Goal: Transaction & Acquisition: Obtain resource

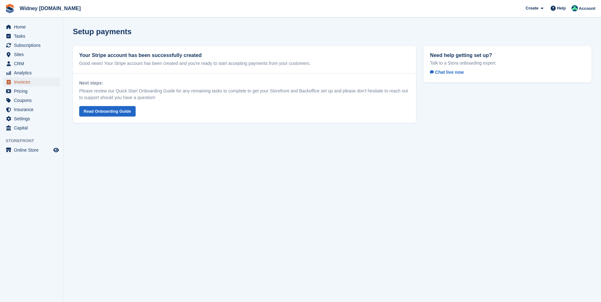
click at [27, 83] on span "Invoices" at bounding box center [33, 82] width 38 height 9
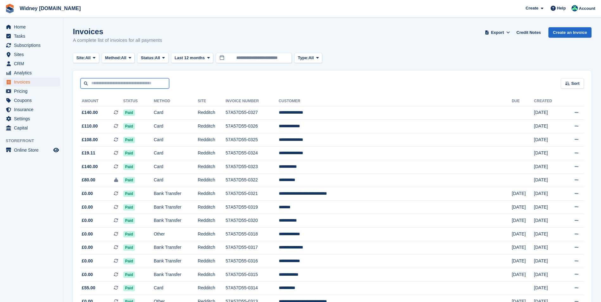
click at [120, 82] on input "text" at bounding box center [124, 83] width 89 height 10
type input "********"
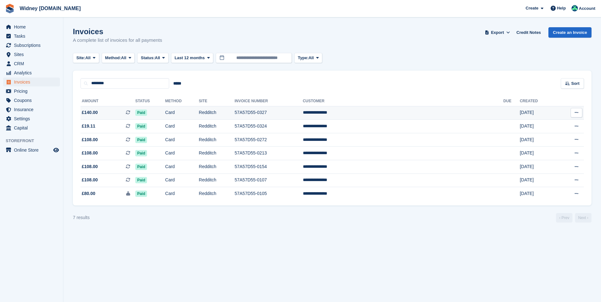
click at [89, 114] on span "£140.00" at bounding box center [90, 112] width 16 height 7
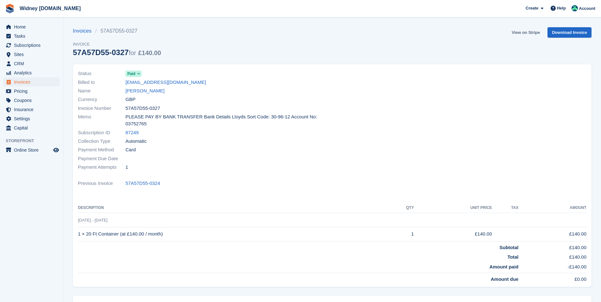
click at [524, 31] on link "View on Stripe" at bounding box center [525, 32] width 33 height 10
click at [20, 84] on span "Invoices" at bounding box center [33, 82] width 38 height 9
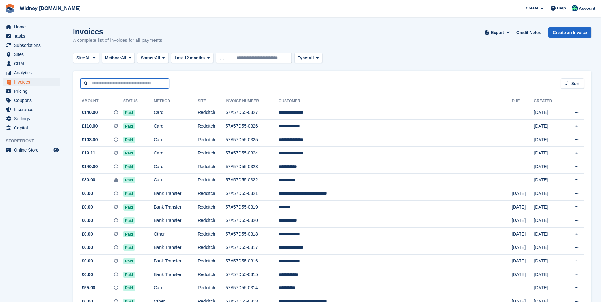
click at [112, 85] on input "text" at bounding box center [124, 83] width 89 height 10
type input "******"
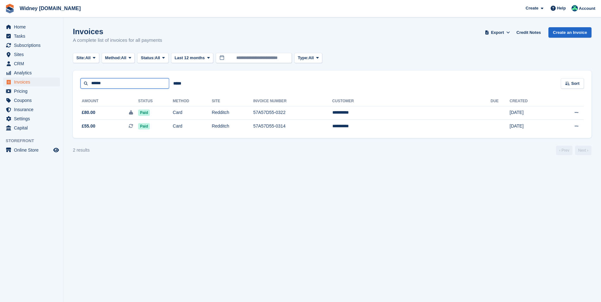
drag, startPoint x: 130, startPoint y: 83, endPoint x: 82, endPoint y: 88, distance: 49.0
click at [82, 88] on input "******" at bounding box center [124, 83] width 89 height 10
type input "***"
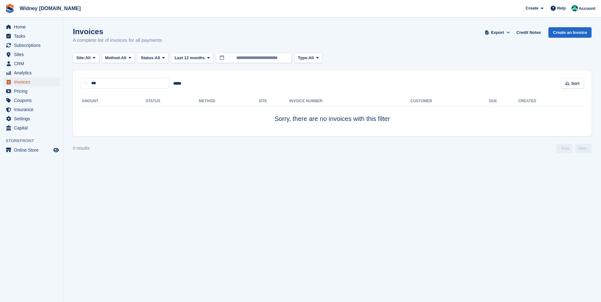
click at [29, 80] on span "Invoices" at bounding box center [33, 82] width 38 height 9
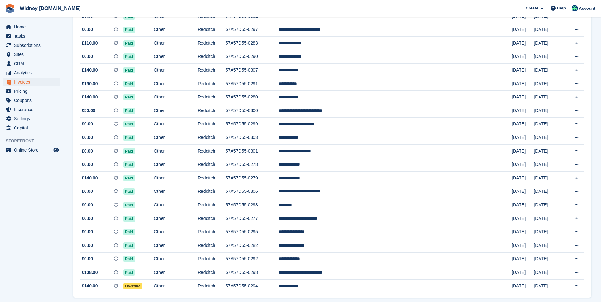
scroll to position [510, 0]
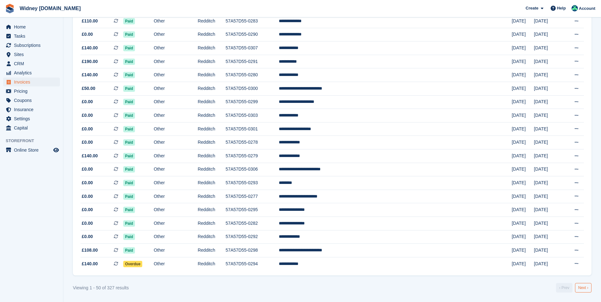
click at [583, 289] on link "Next ›" at bounding box center [583, 287] width 16 height 9
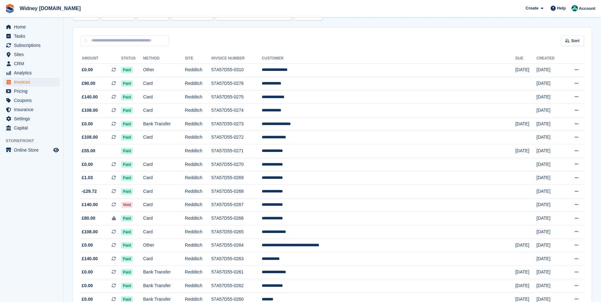
scroll to position [32, 0]
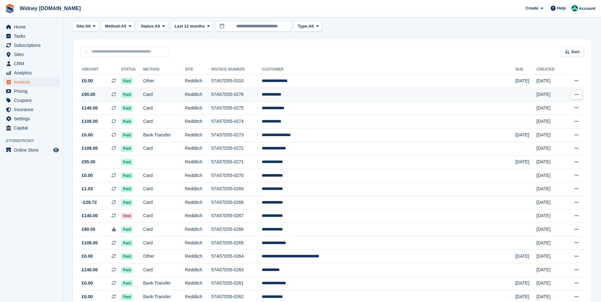
click at [88, 96] on span "£90.00" at bounding box center [89, 94] width 14 height 7
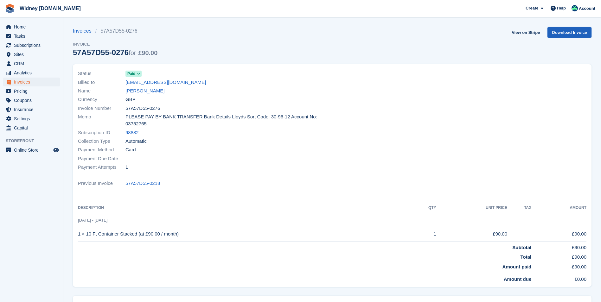
click at [574, 34] on link "Download Invoice" at bounding box center [569, 32] width 44 height 10
click at [29, 83] on span "Invoices" at bounding box center [33, 82] width 38 height 9
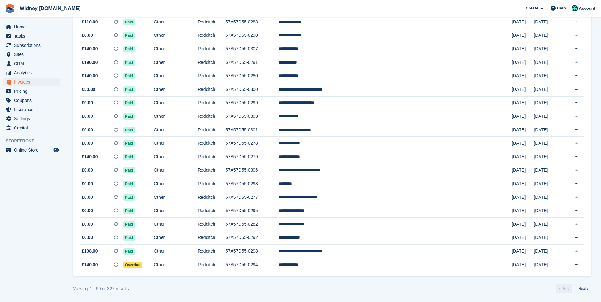
scroll to position [510, 0]
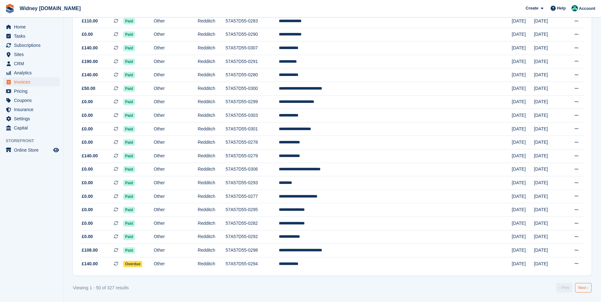
click at [584, 287] on link "Next ›" at bounding box center [583, 287] width 16 height 9
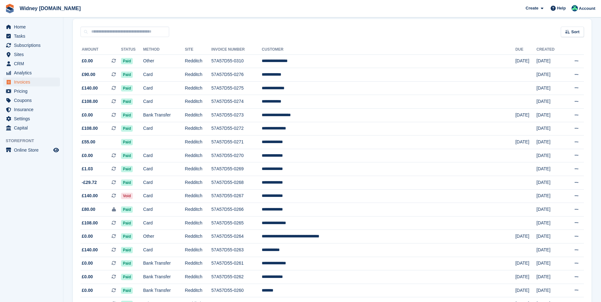
scroll to position [35, 0]
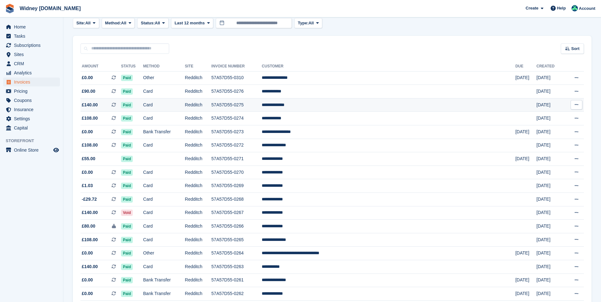
click at [92, 106] on span "£140.00" at bounding box center [90, 105] width 16 height 7
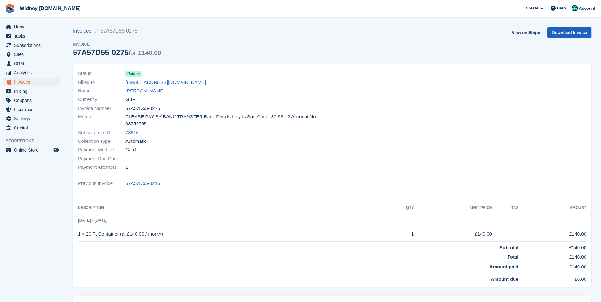
click at [566, 32] on link "Download Invoice" at bounding box center [569, 32] width 44 height 10
